Goal: Download file/media

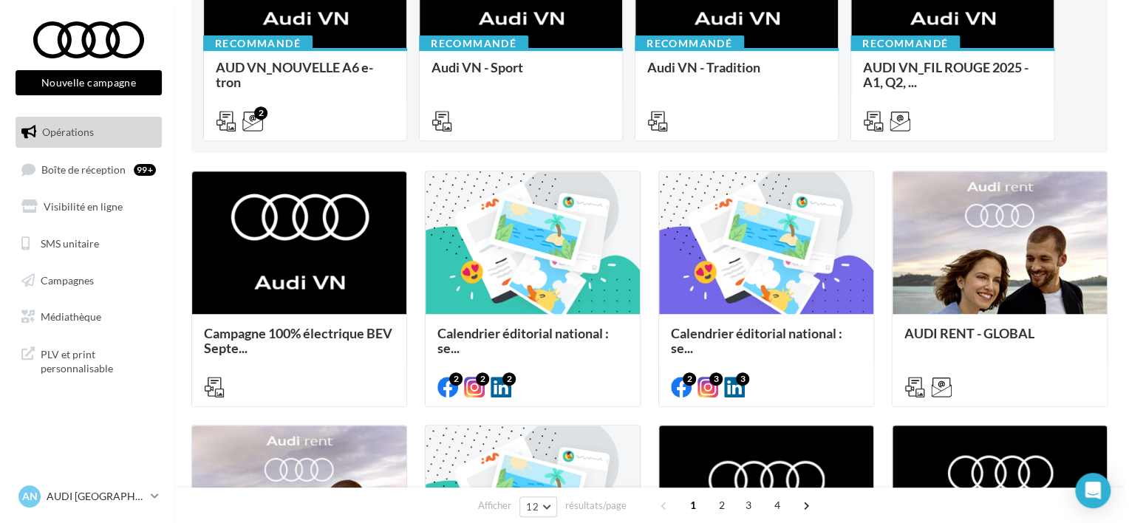
scroll to position [274, 0]
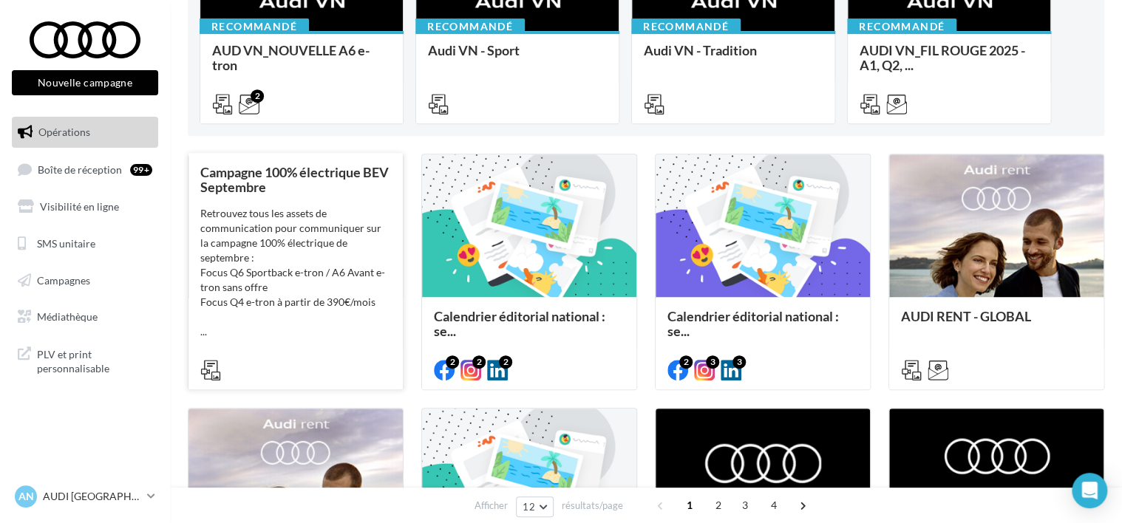
click at [301, 227] on div "Retrouvez tous les assets de communication pour communiquer sur la campagne 100…" at bounding box center [295, 272] width 191 height 133
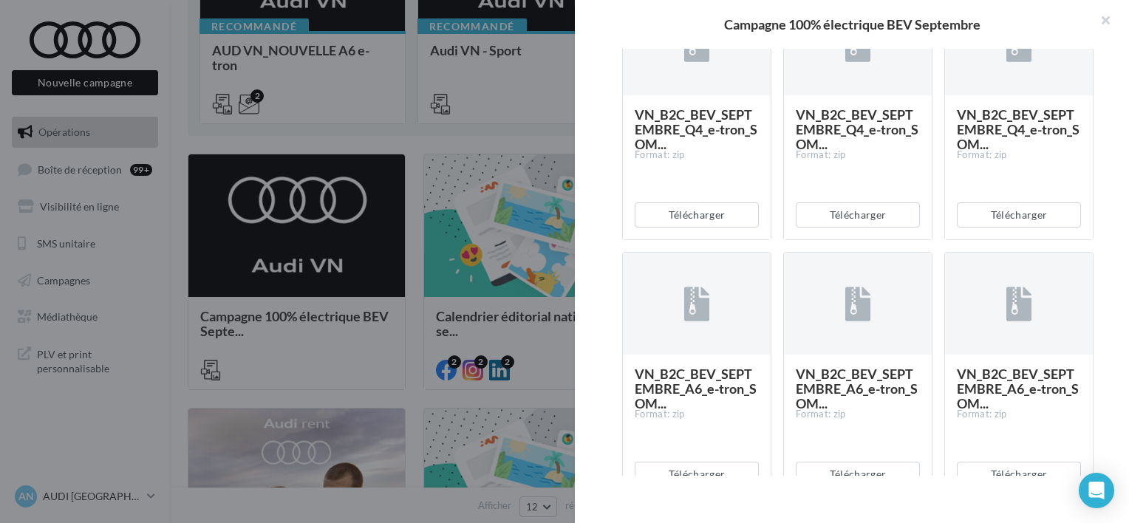
scroll to position [834, 0]
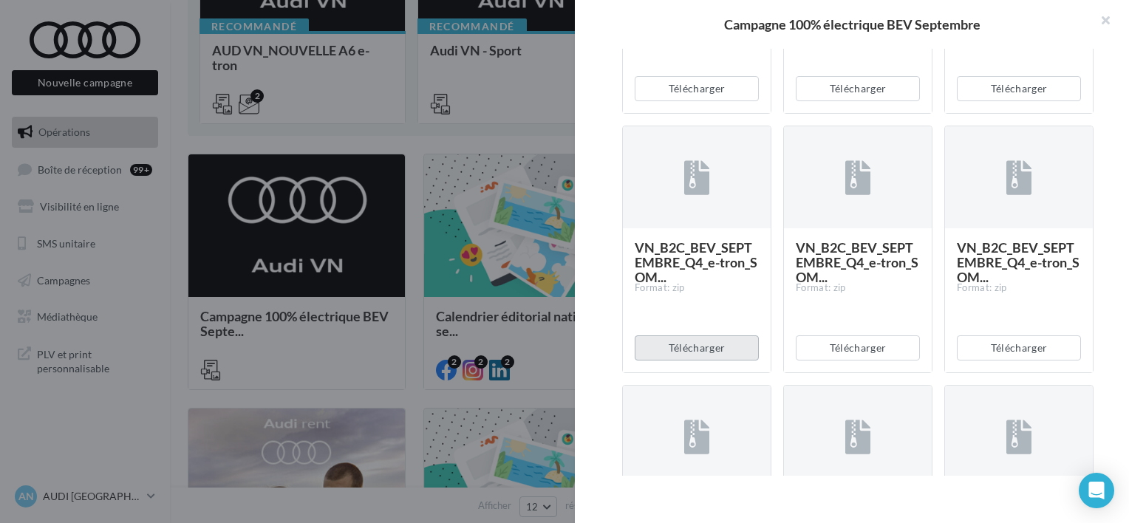
click at [675, 349] on button "Télécharger" at bounding box center [697, 348] width 124 height 25
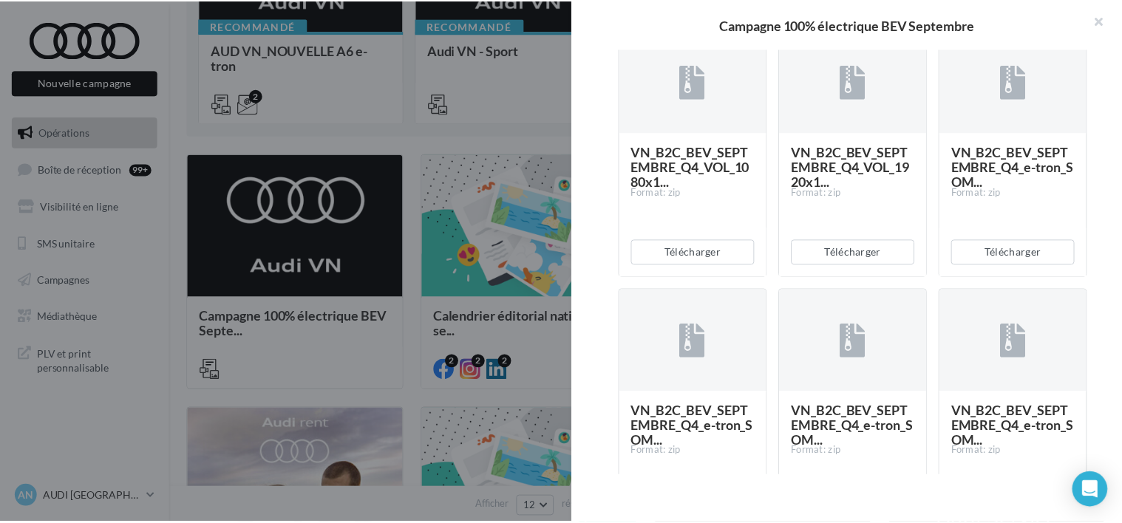
scroll to position [670, 0]
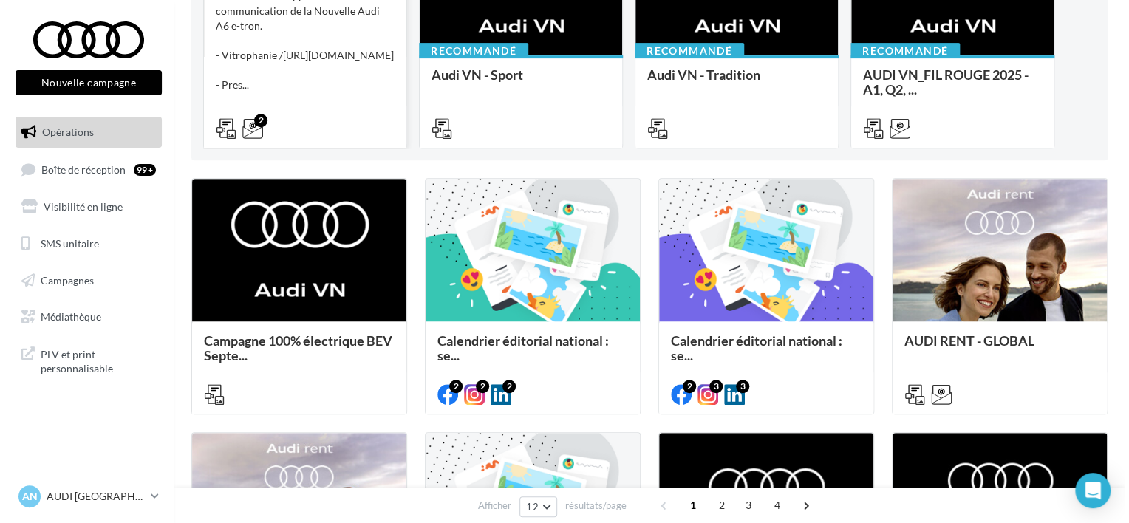
scroll to position [251, 0]
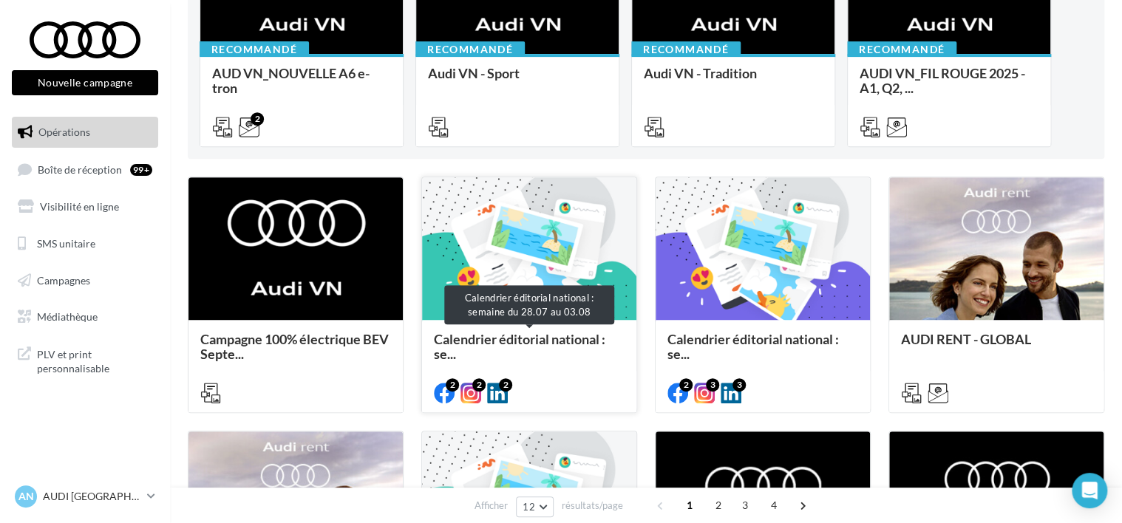
click at [470, 341] on span "Calendrier éditorial national : se..." at bounding box center [519, 346] width 171 height 31
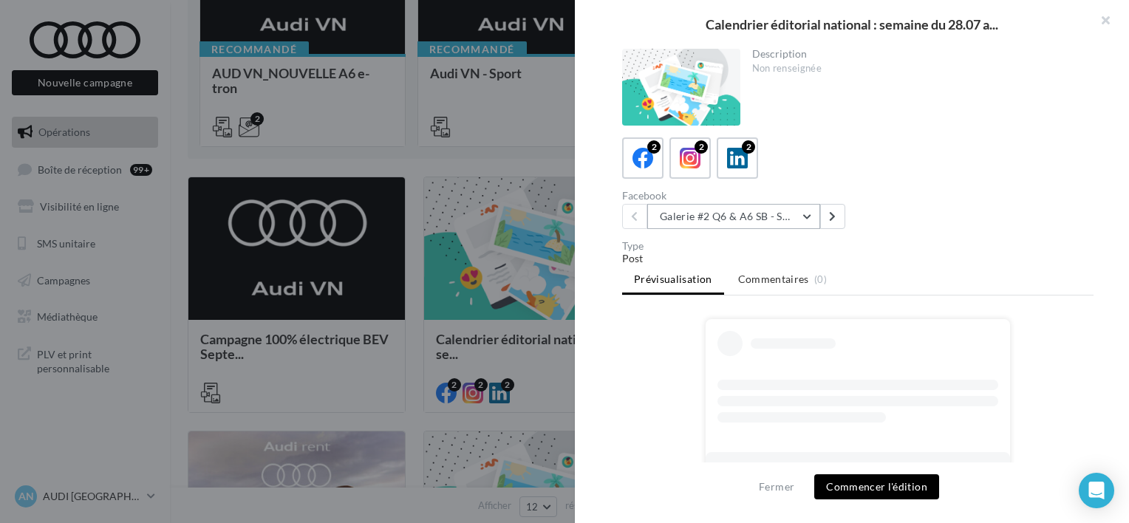
click at [783, 216] on button "Galerie #2 Q6 & A6 SB - Shooting NV" at bounding box center [733, 216] width 173 height 25
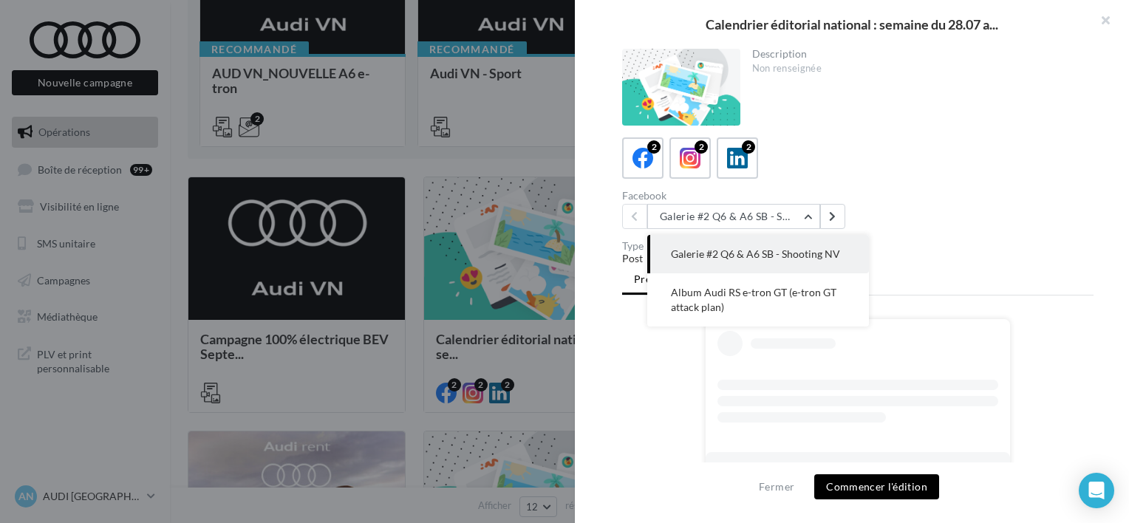
click at [906, 268] on ul "Prévisualisation Commentaires (0)" at bounding box center [857, 281] width 471 height 30
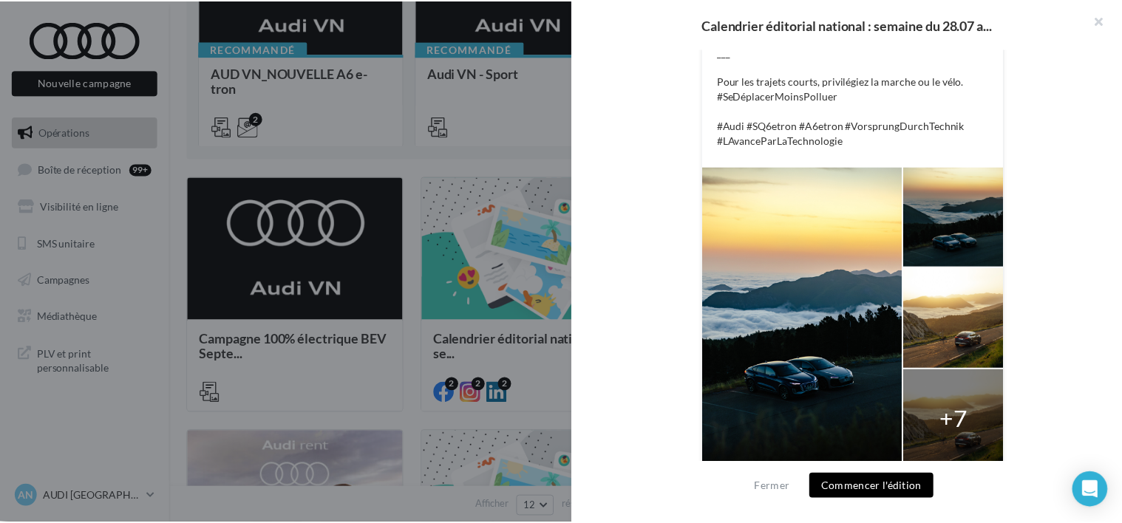
scroll to position [434, 0]
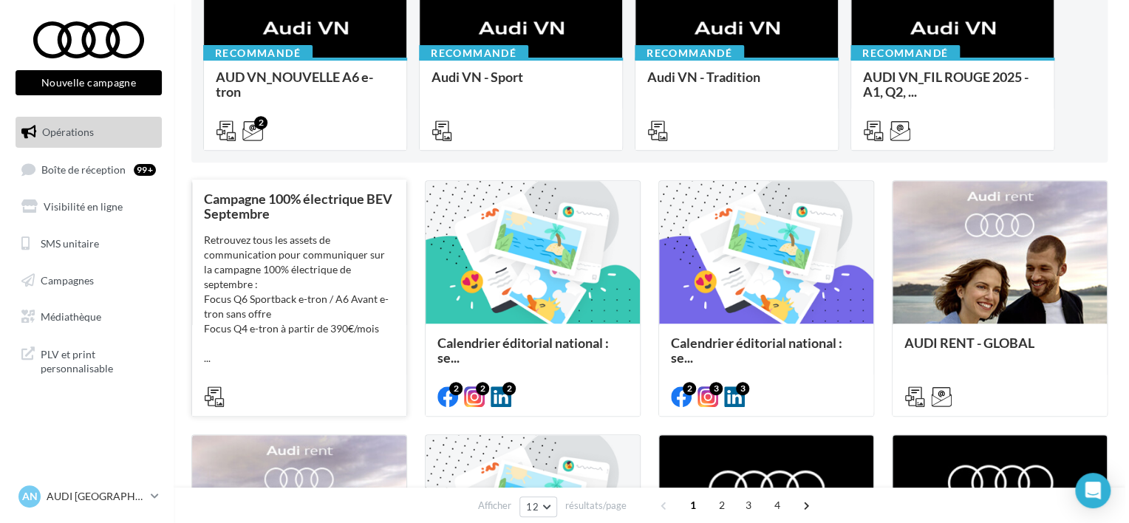
scroll to position [250, 0]
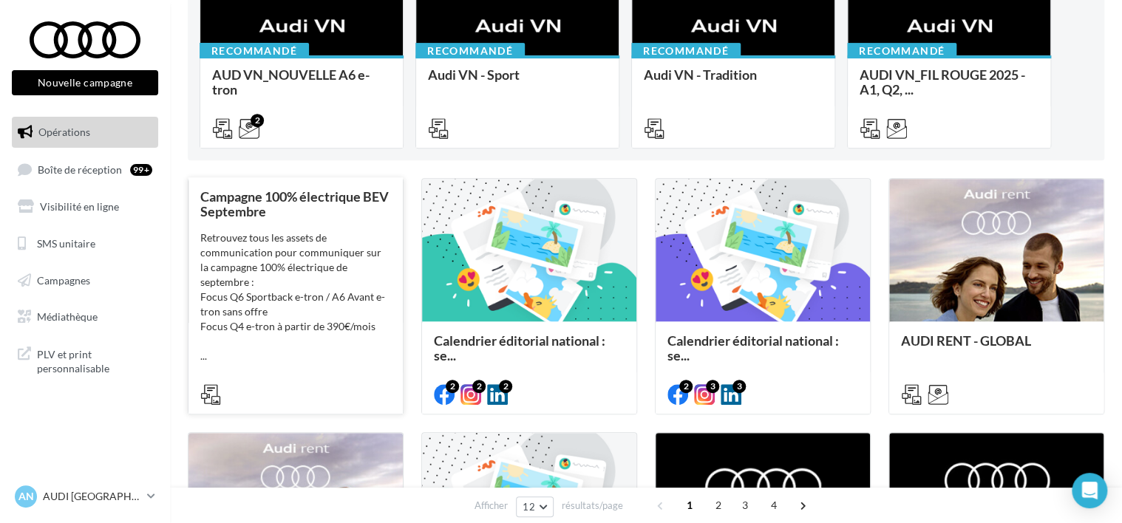
click at [281, 275] on div "Retrouvez tous les assets de communication pour communiquer sur la campagne 100…" at bounding box center [295, 297] width 191 height 133
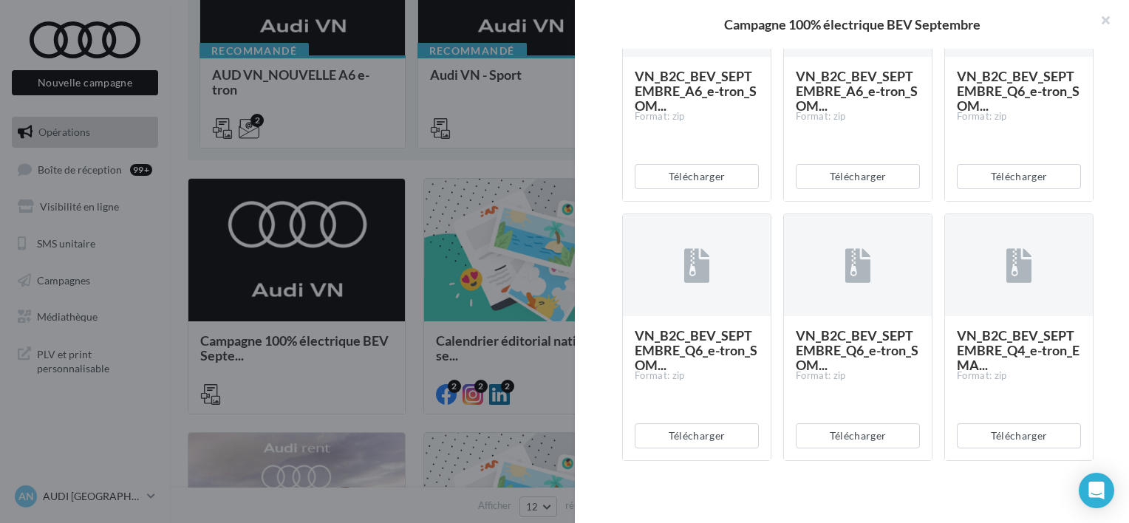
scroll to position [1531, 0]
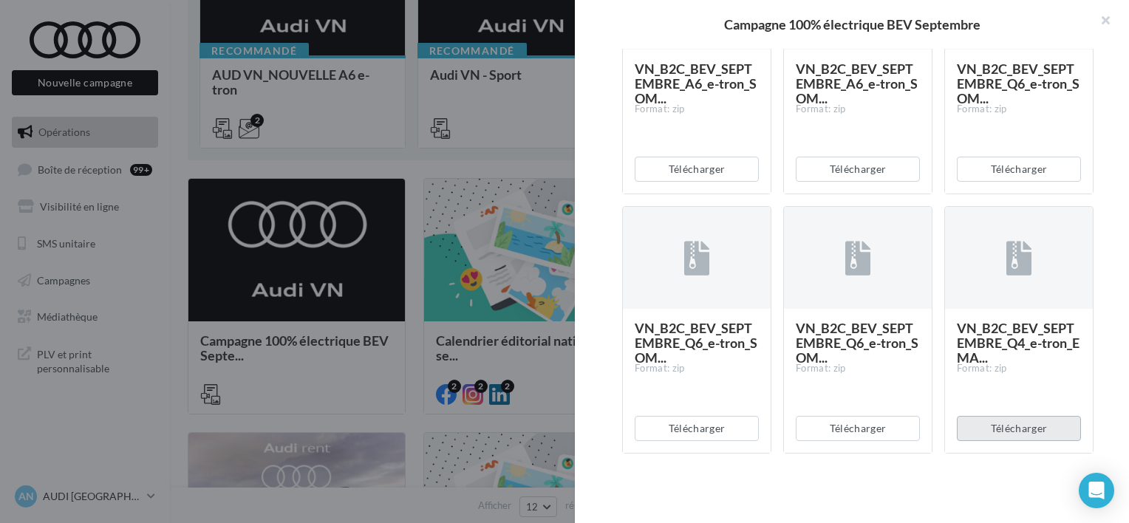
click at [1001, 425] on button "Télécharger" at bounding box center [1019, 428] width 124 height 25
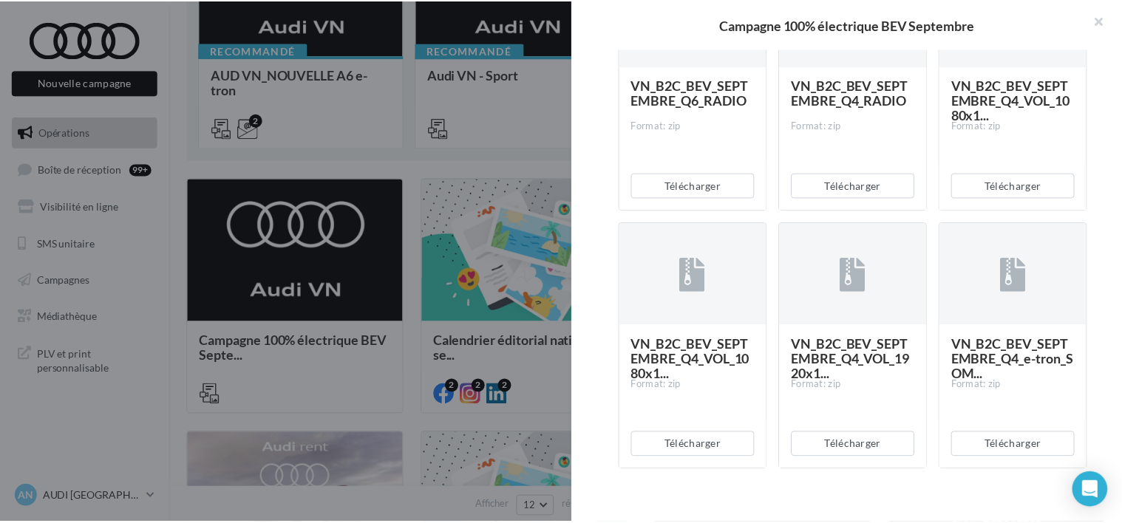
scroll to position [461, 0]
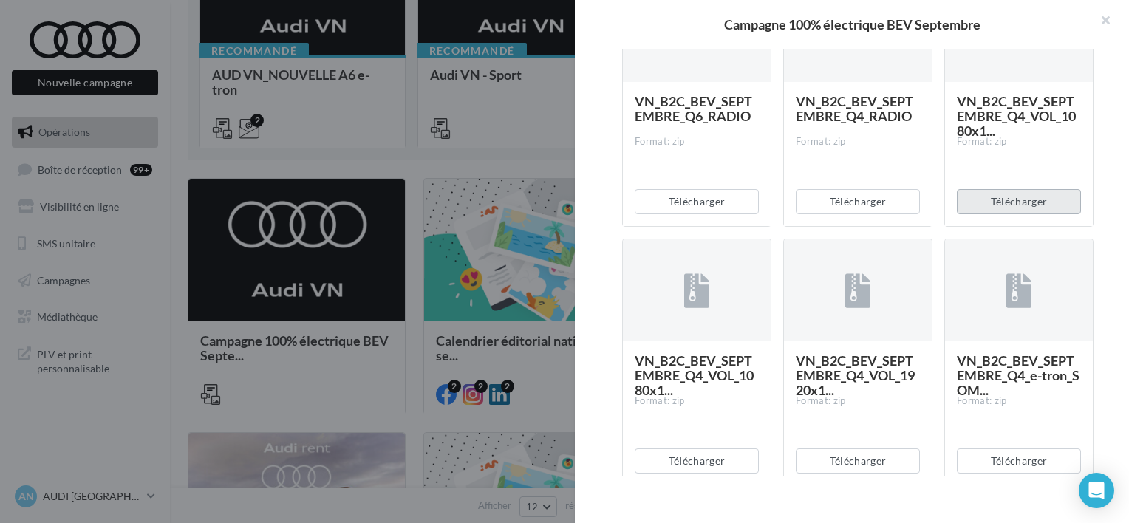
click at [1006, 194] on button "Télécharger" at bounding box center [1019, 201] width 124 height 25
click at [517, 151] on div at bounding box center [564, 261] width 1129 height 523
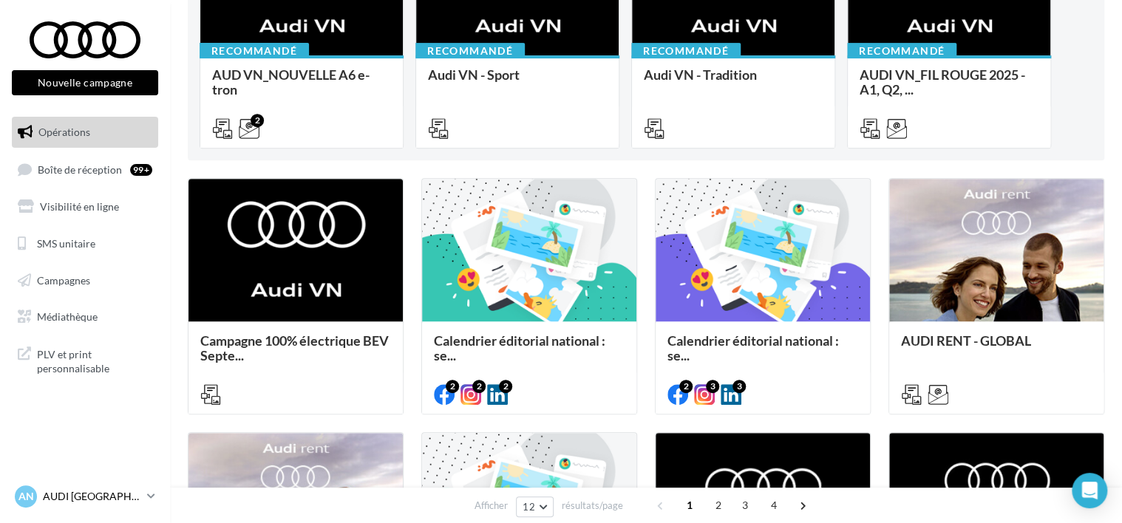
click at [64, 503] on p "AUDI [GEOGRAPHIC_DATA]" at bounding box center [92, 496] width 98 height 15
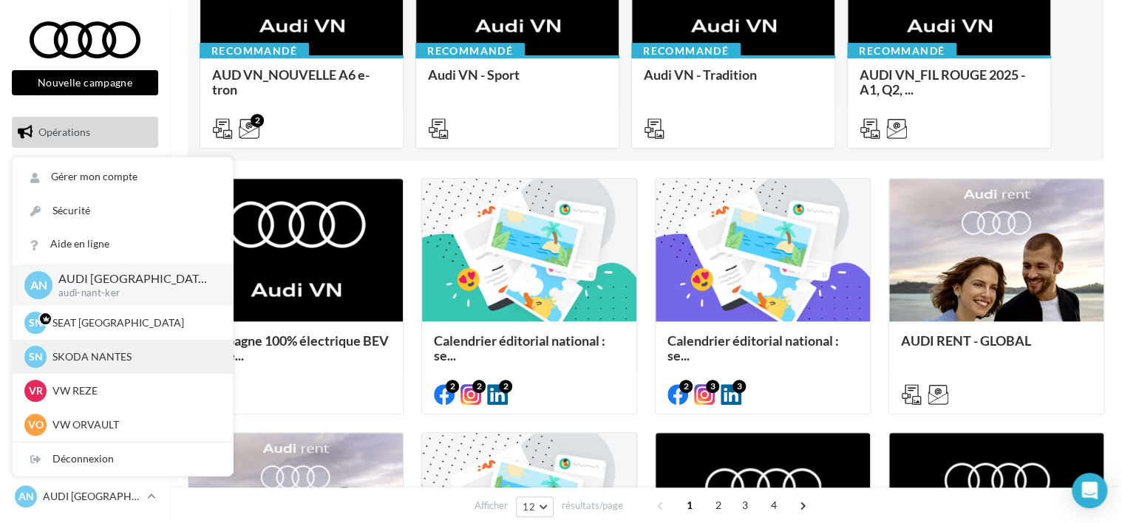
scroll to position [34, 0]
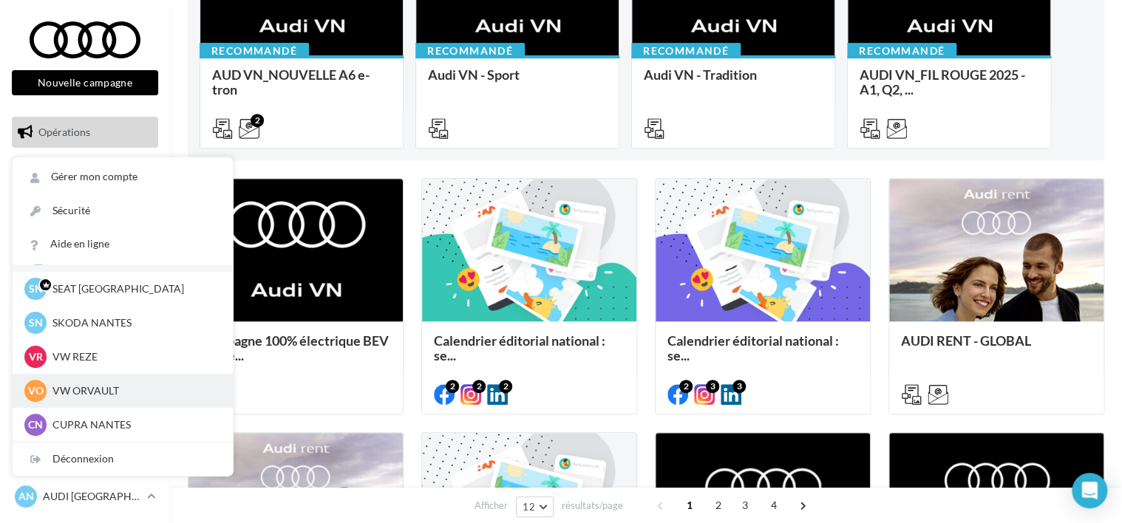
click at [87, 384] on p "VW ORVAULT" at bounding box center [133, 391] width 163 height 15
